Goal: Communication & Community: Connect with others

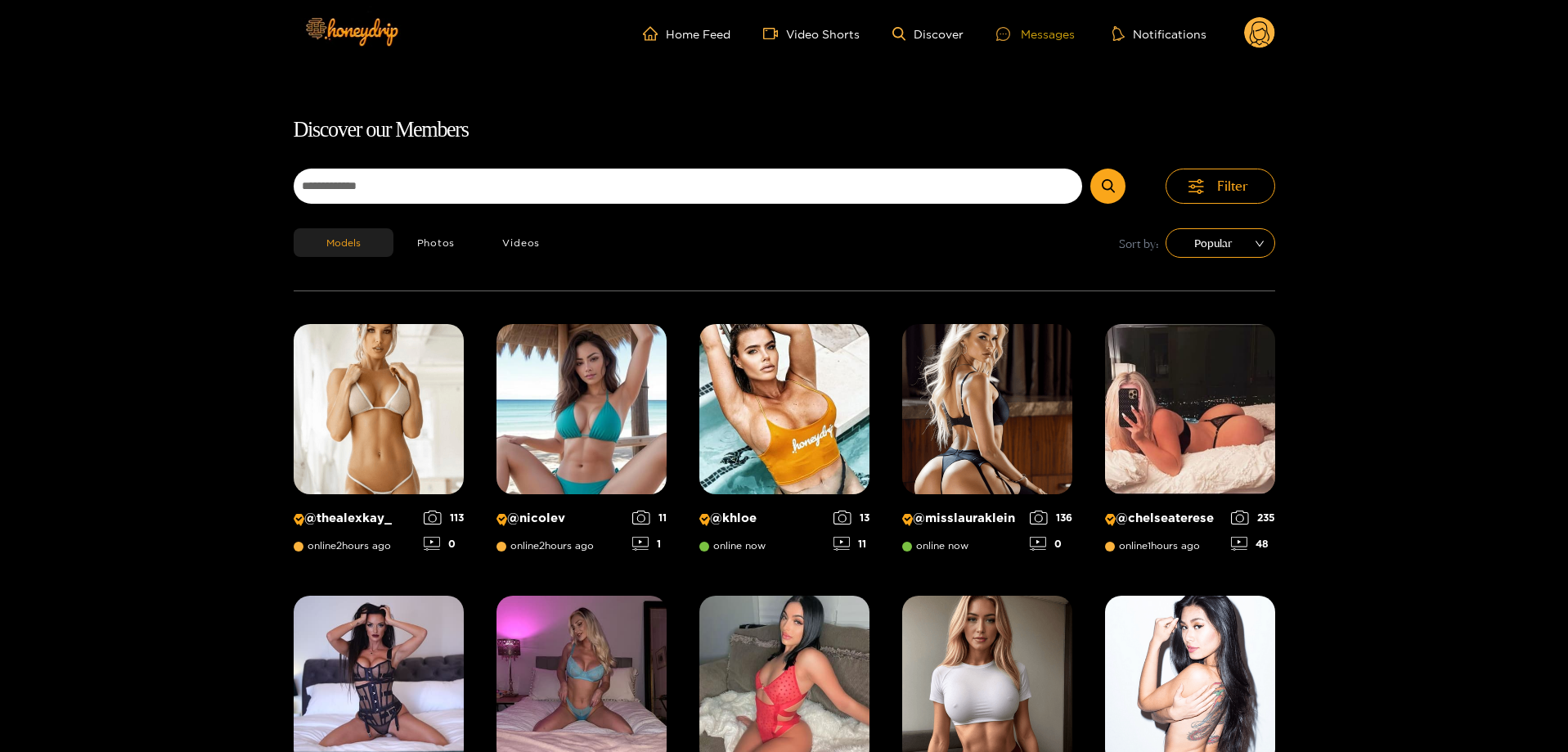
click at [1031, 32] on div "Messages" at bounding box center [1036, 34] width 78 height 19
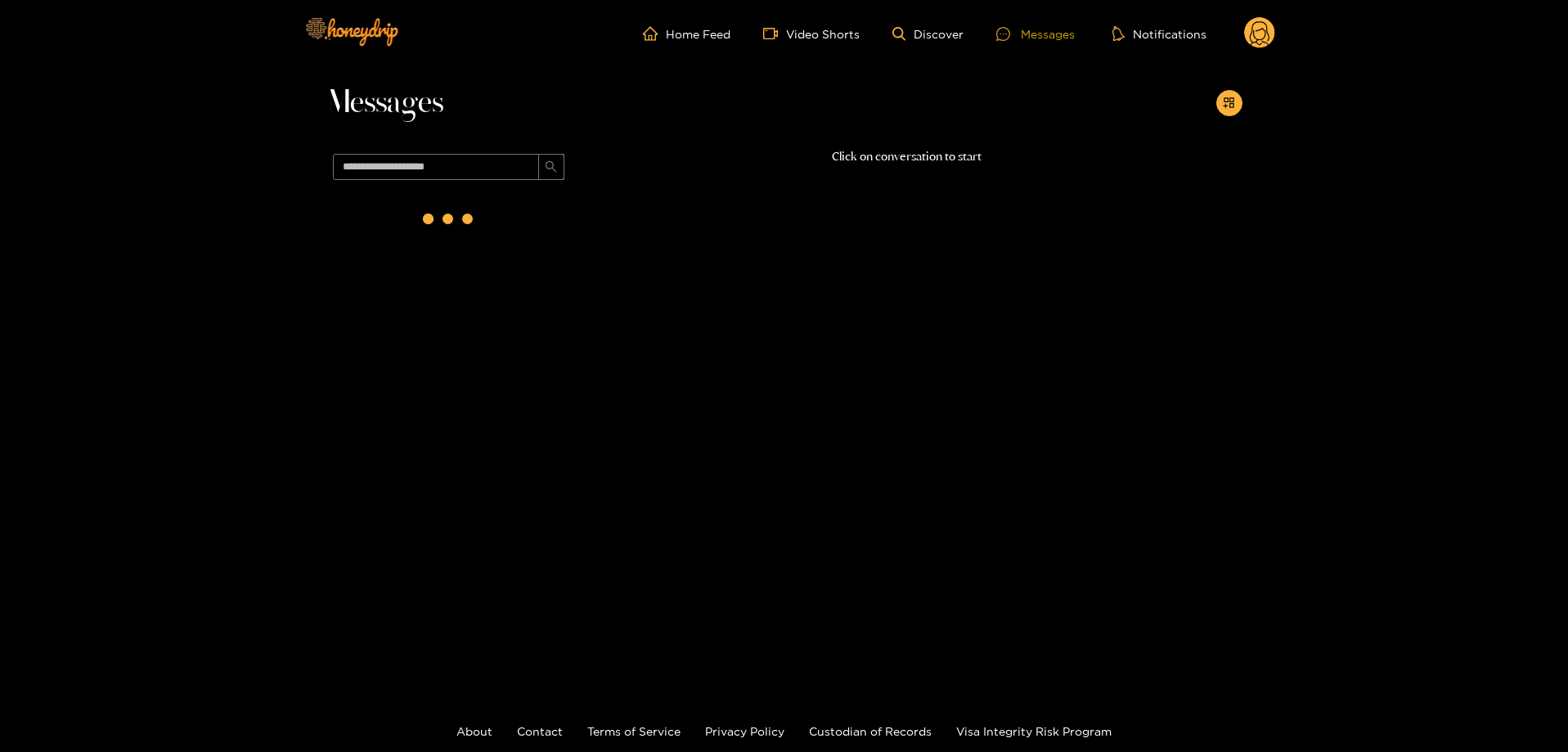
scroll to position [100, 0]
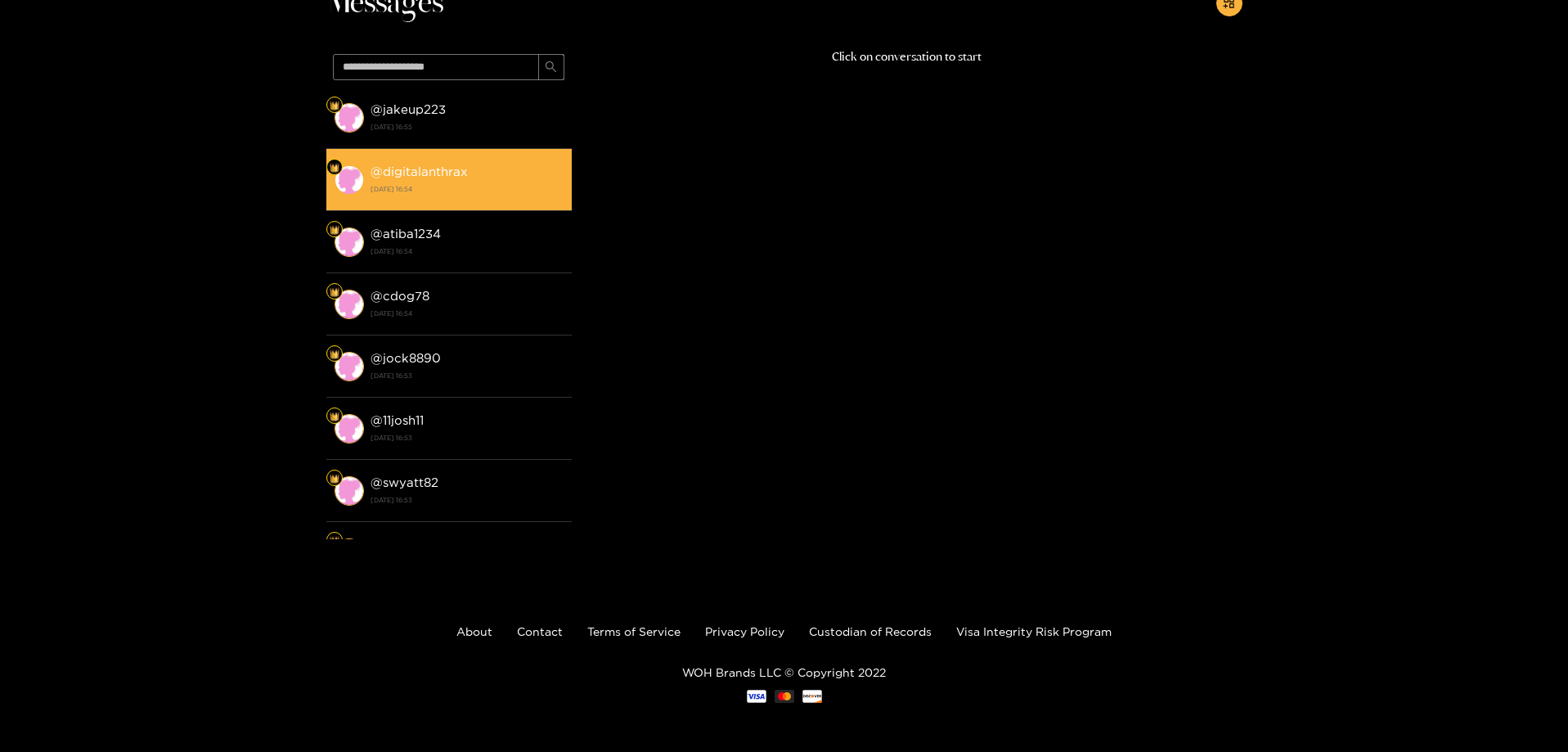
click at [513, 173] on div "@ digitalanthrax [DATE] 16:54" at bounding box center [466, 179] width 193 height 36
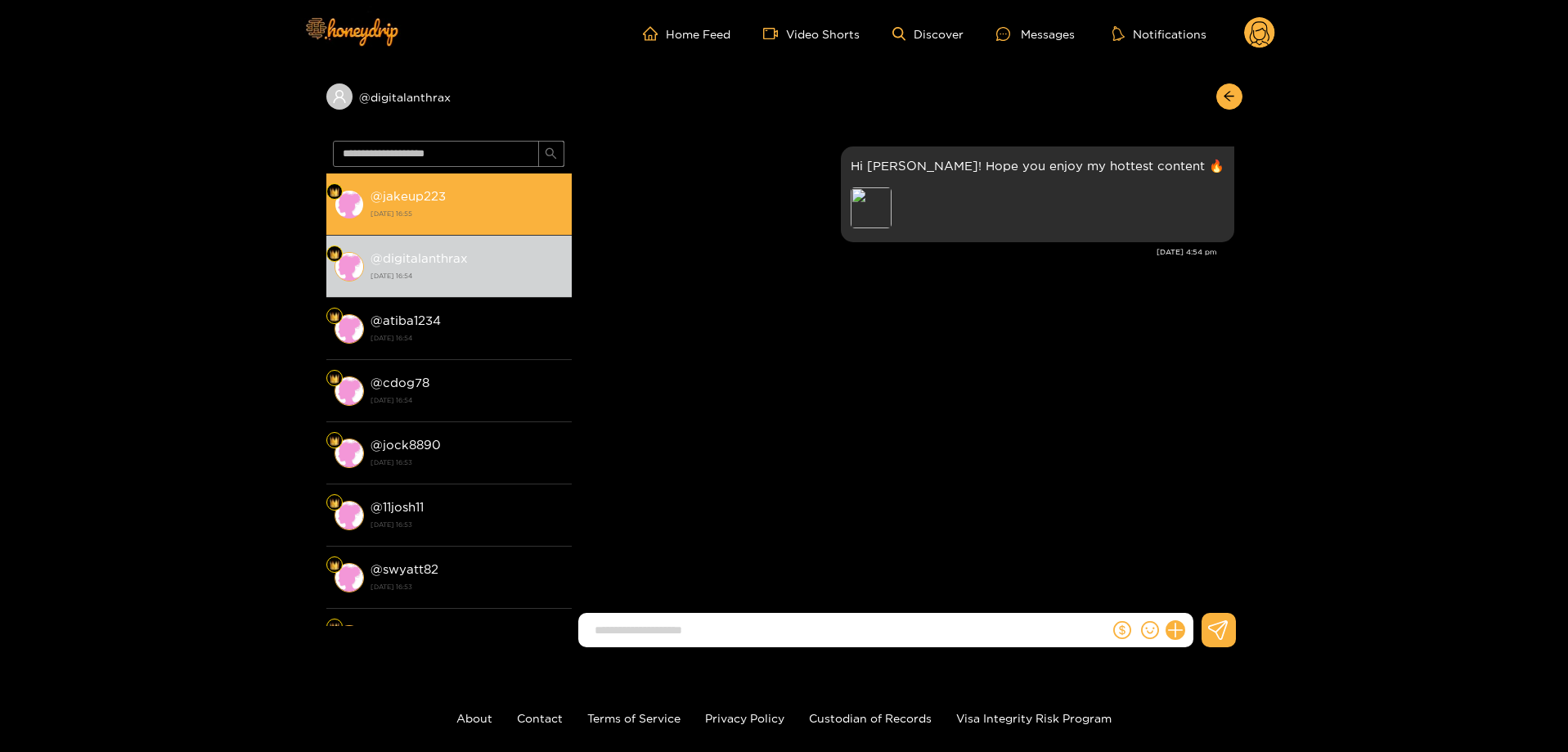
click at [481, 195] on div "@ jakeup223 [DATE] 16:55" at bounding box center [466, 204] width 193 height 36
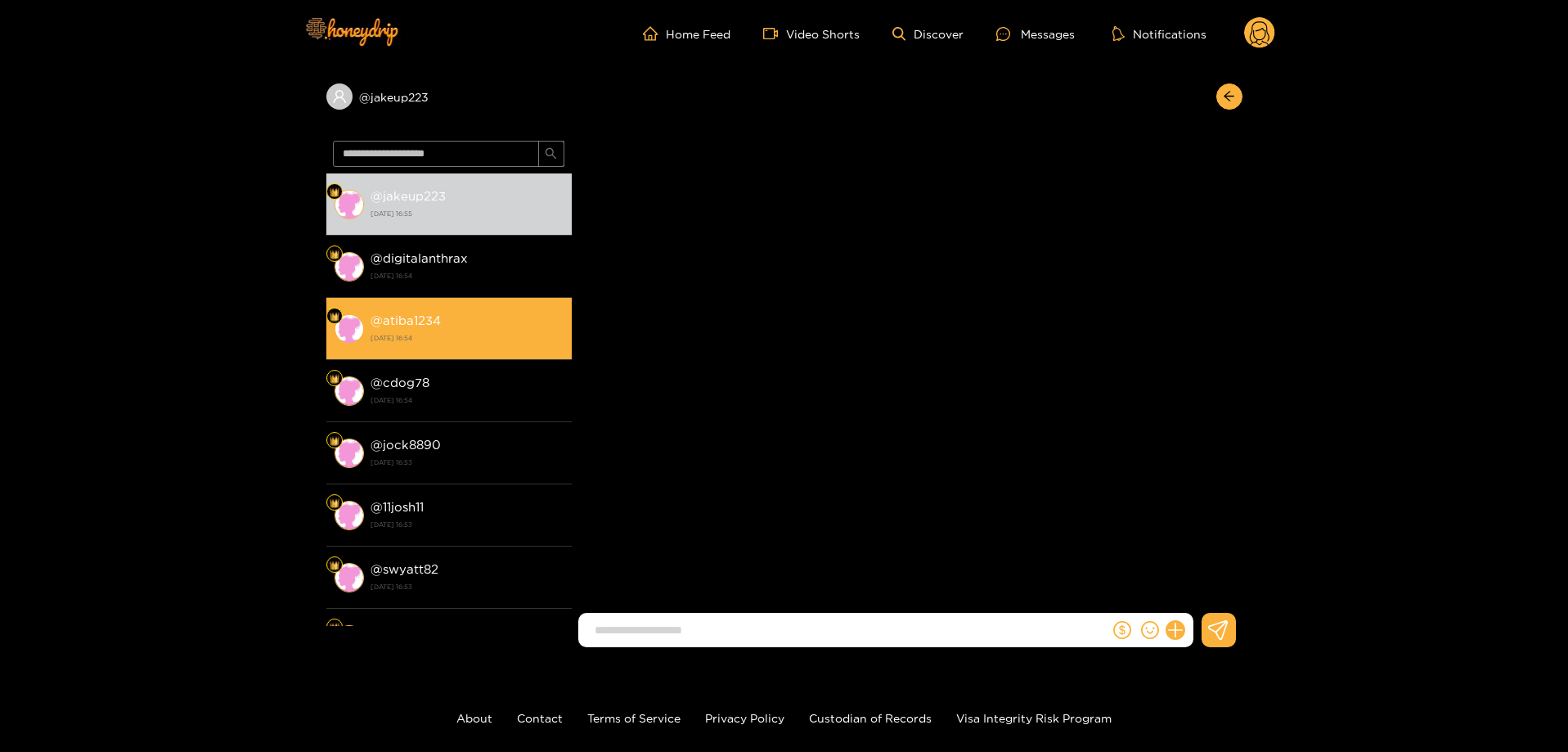
click at [424, 311] on div "@ atiba1234 [DATE] 16:54" at bounding box center [466, 327] width 193 height 36
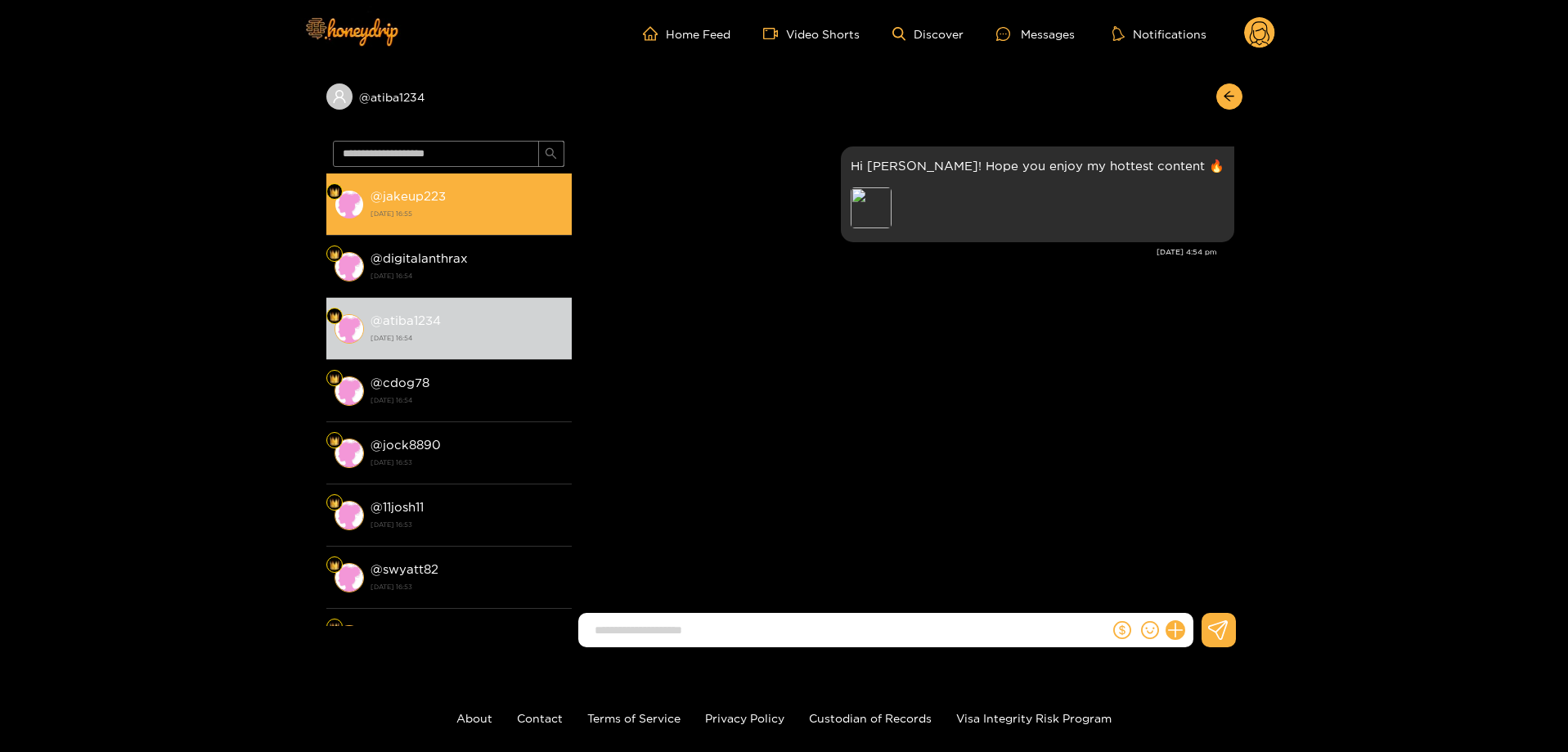
click at [422, 205] on div "@ jakeup223 [DATE] 16:55" at bounding box center [466, 204] width 193 height 36
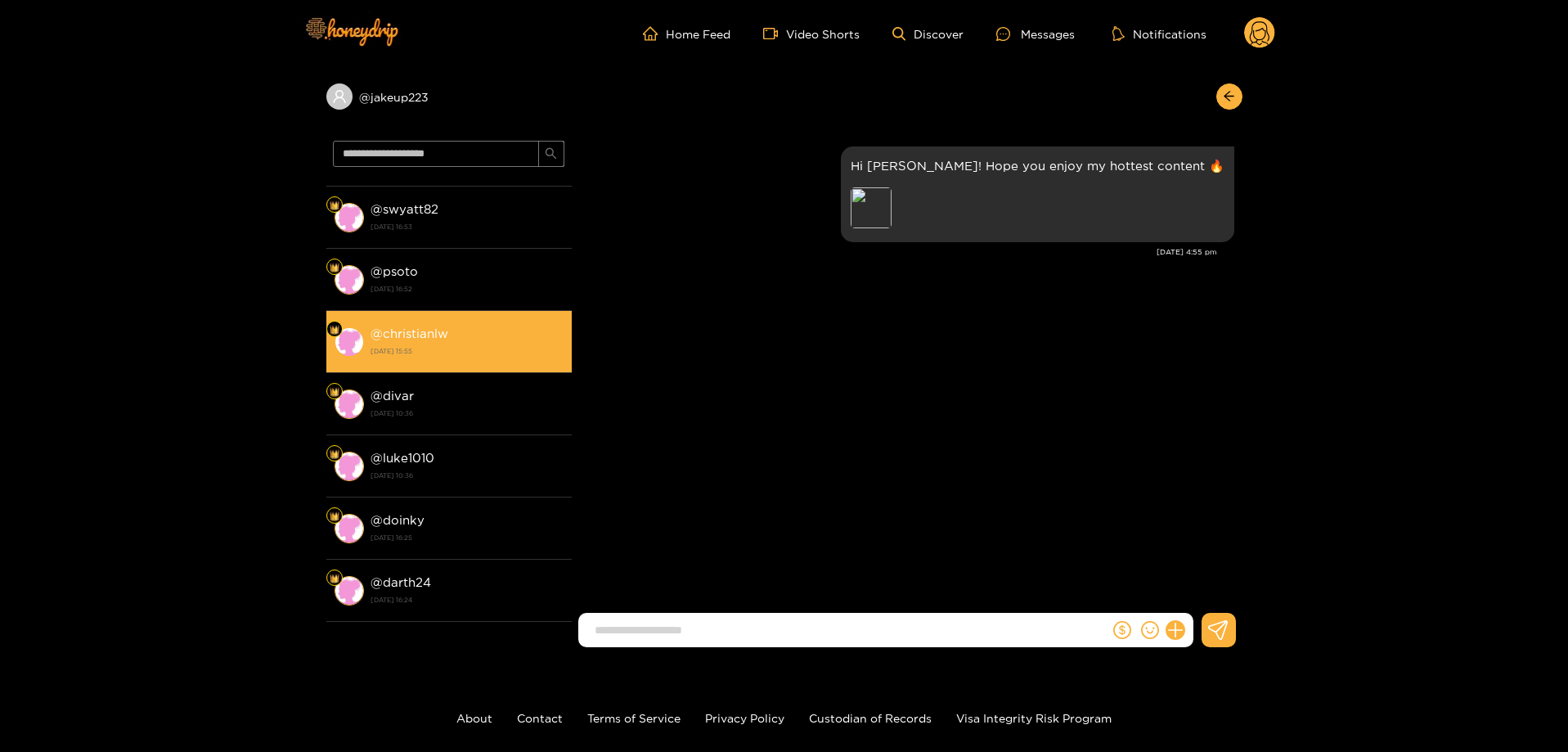
scroll to position [349, 0]
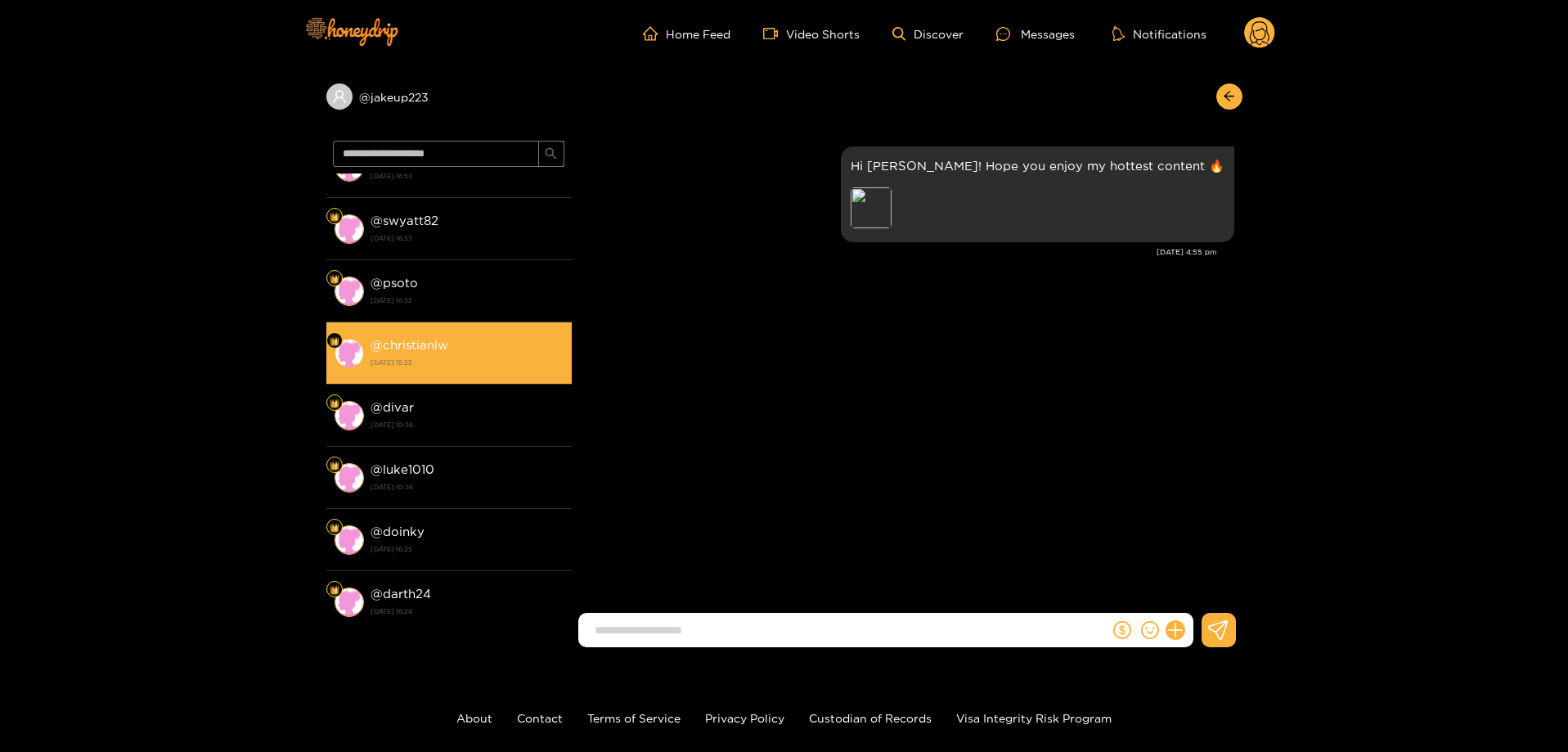
click at [496, 348] on div "@ christianlw [DATE] 15:55" at bounding box center [466, 352] width 193 height 36
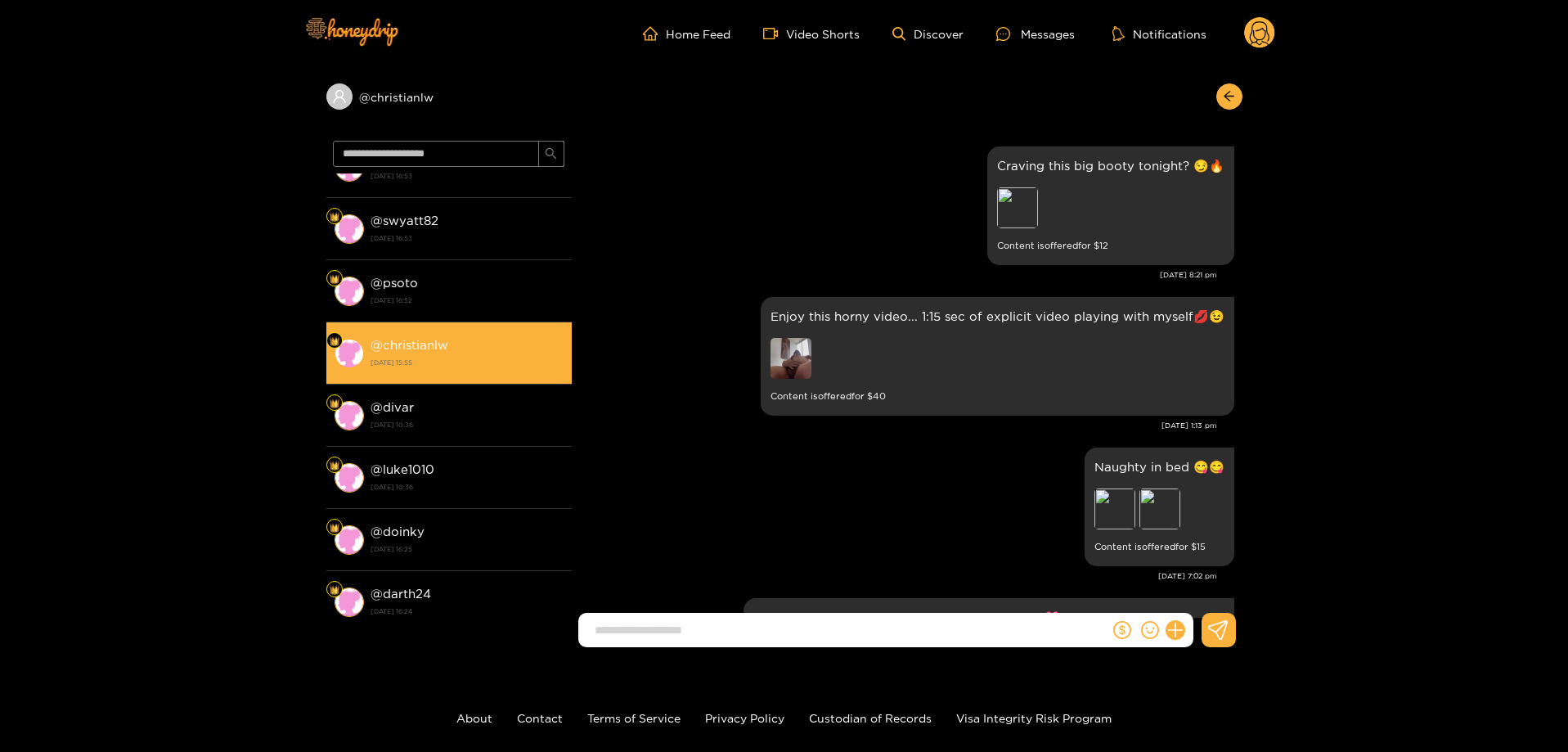
scroll to position [3047, 0]
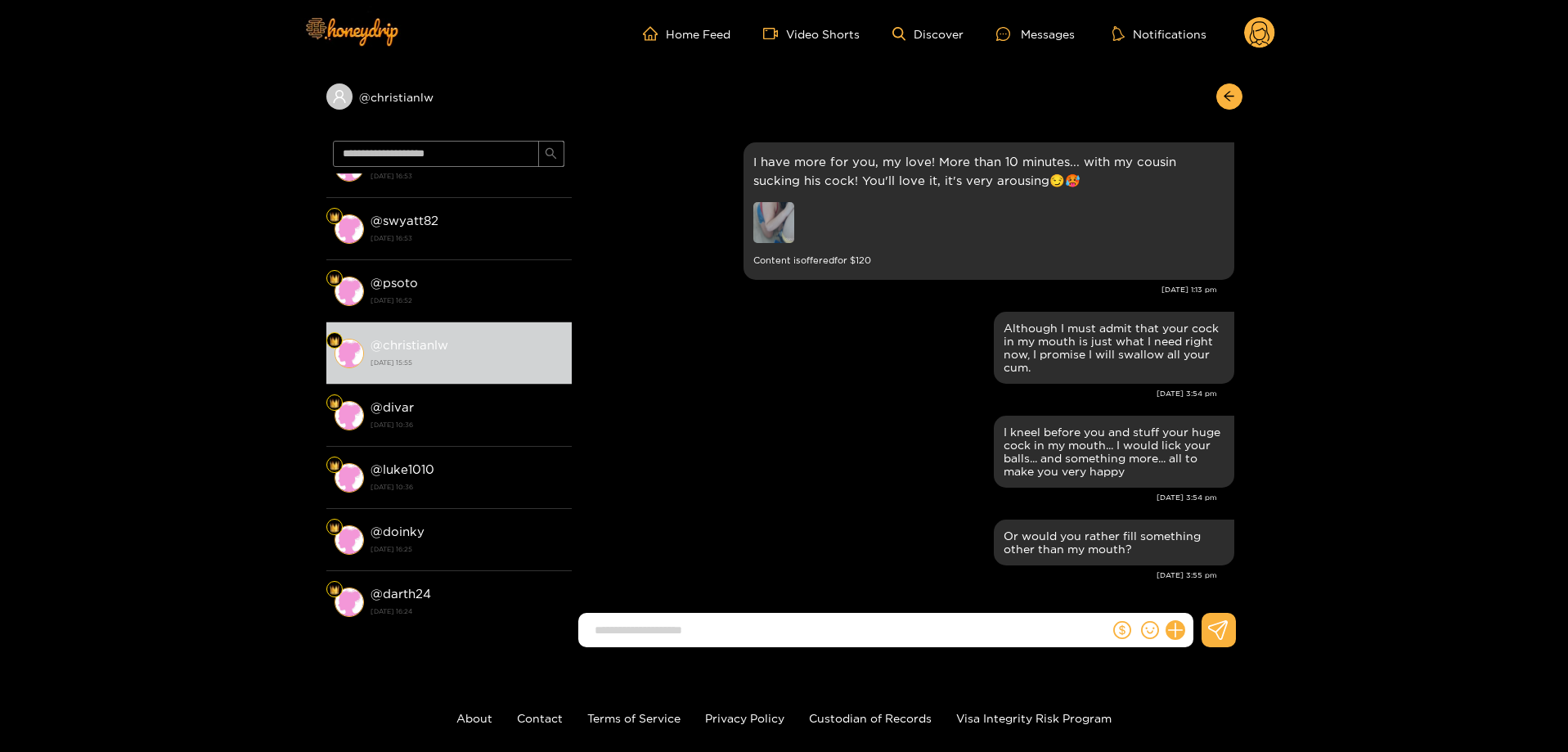
click at [1249, 36] on circle at bounding box center [1259, 32] width 31 height 31
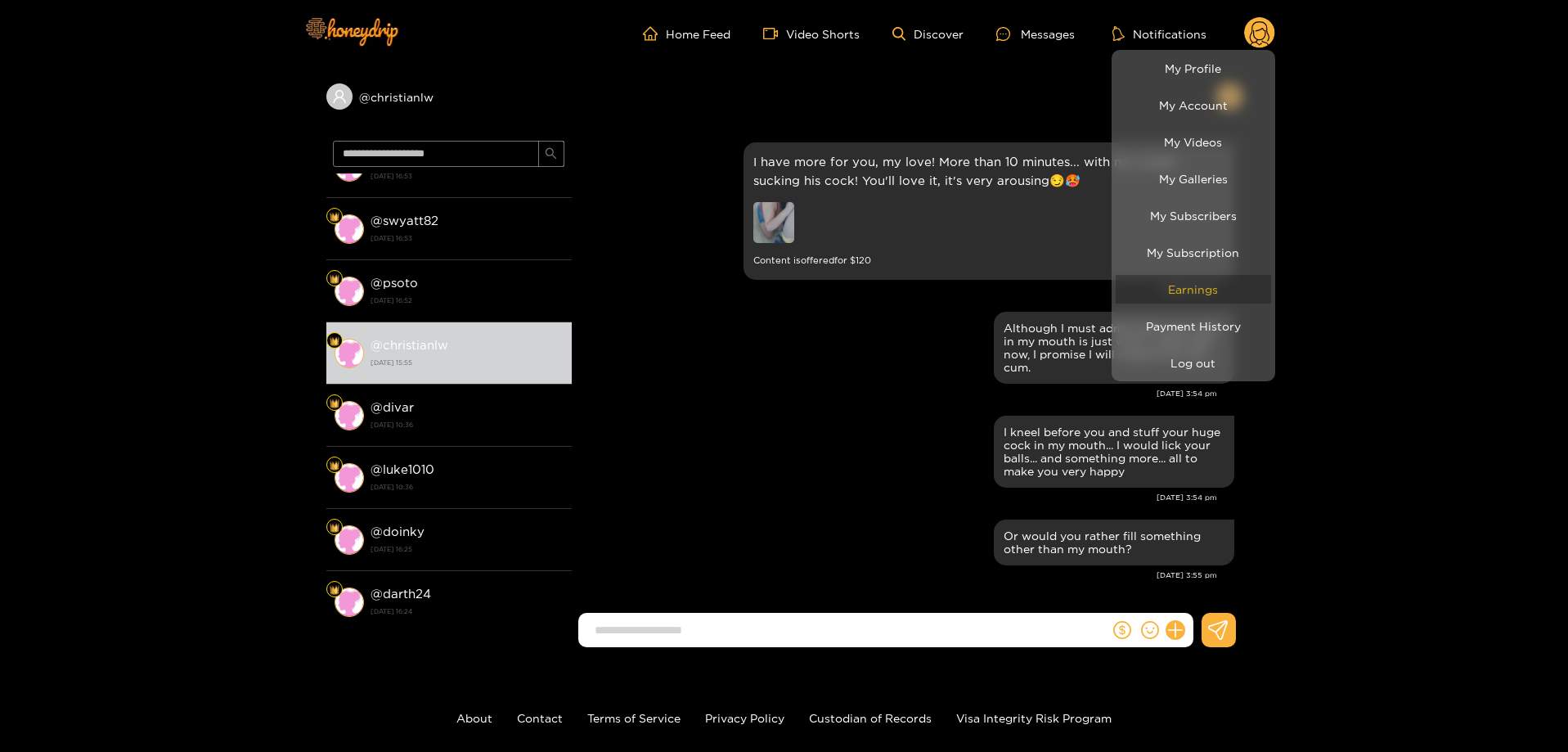
click at [1217, 275] on link "Earnings" at bounding box center [1193, 289] width 156 height 28
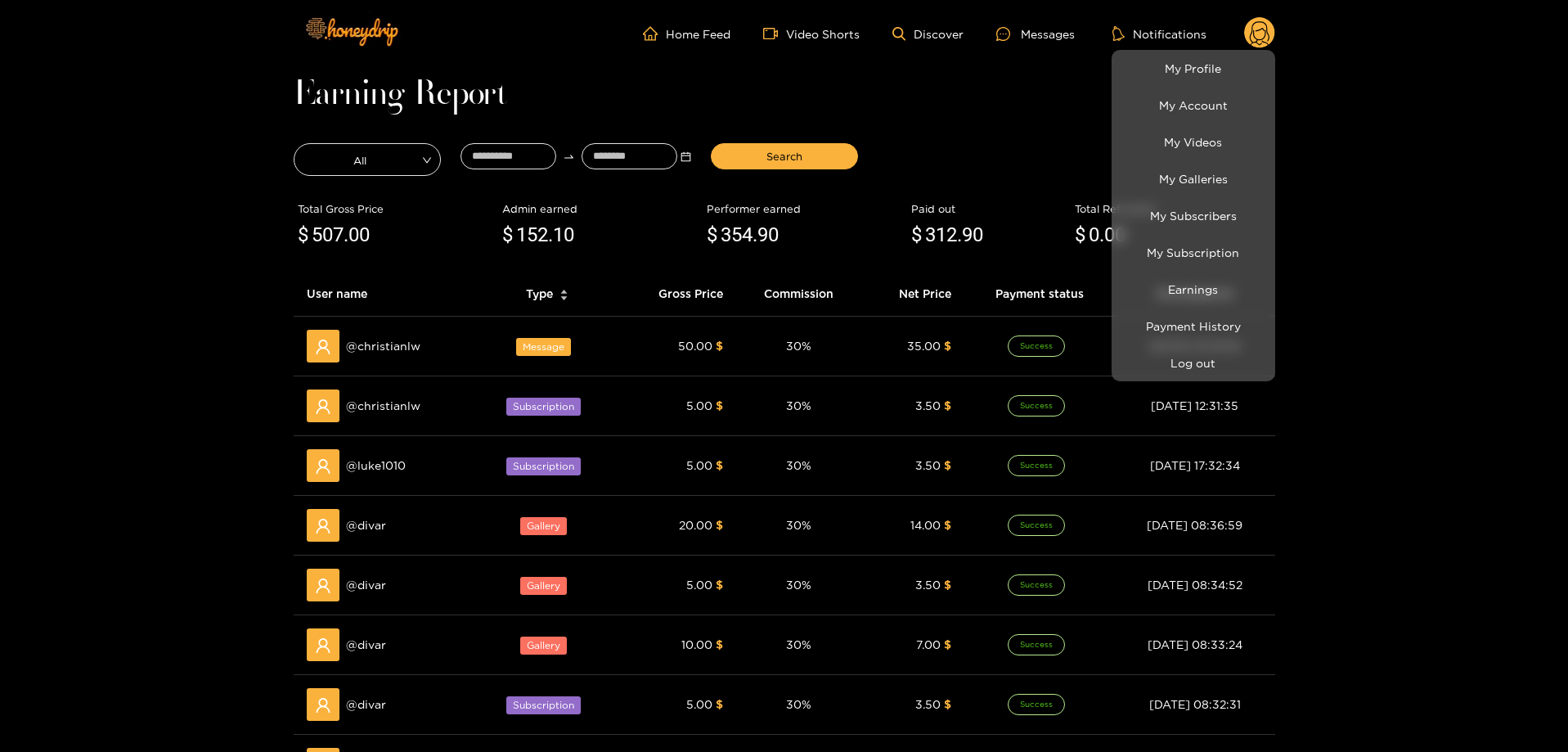
click at [1402, 271] on div at bounding box center [784, 376] width 1568 height 752
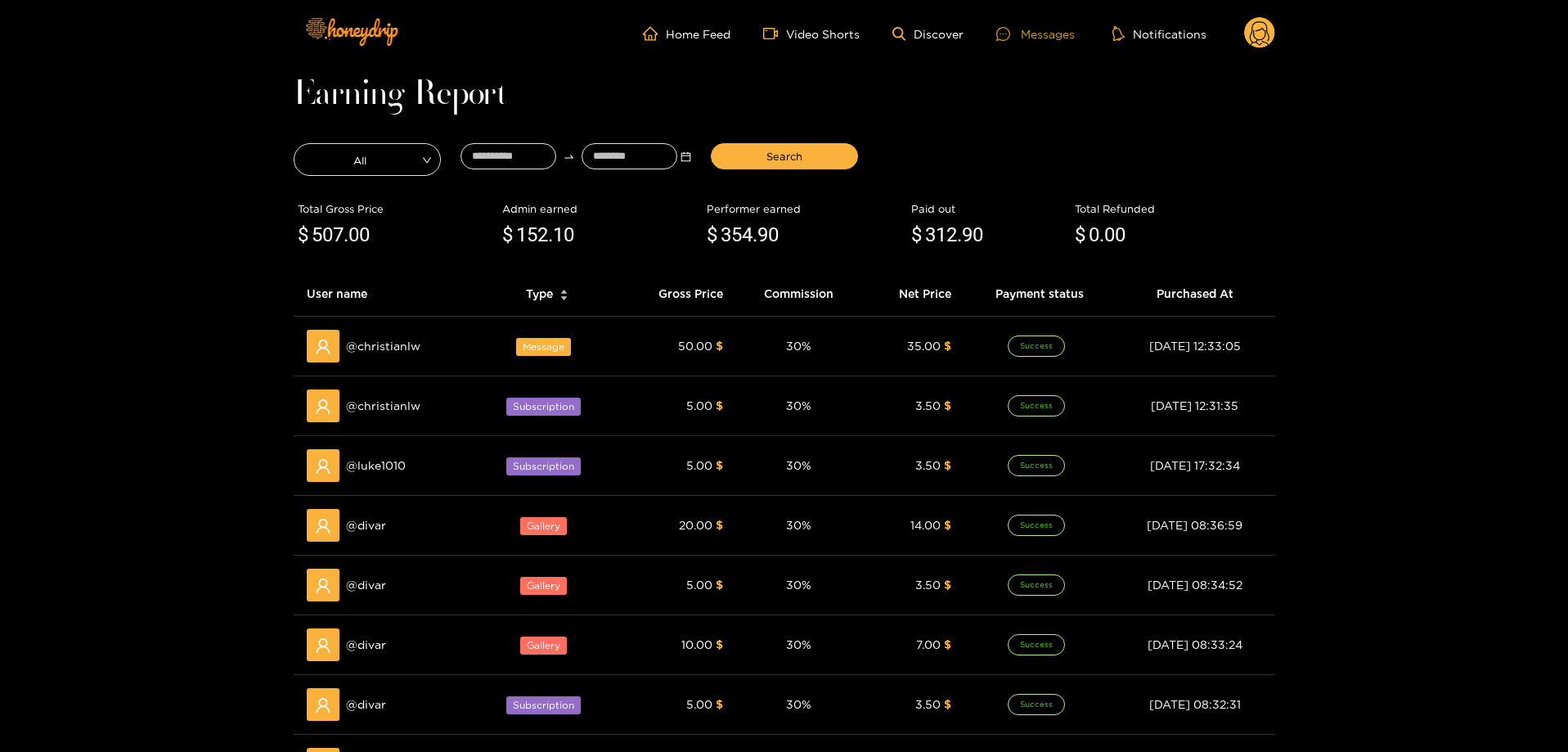
click at [1030, 28] on div "Messages" at bounding box center [1036, 34] width 78 height 19
